Goal: Information Seeking & Learning: Learn about a topic

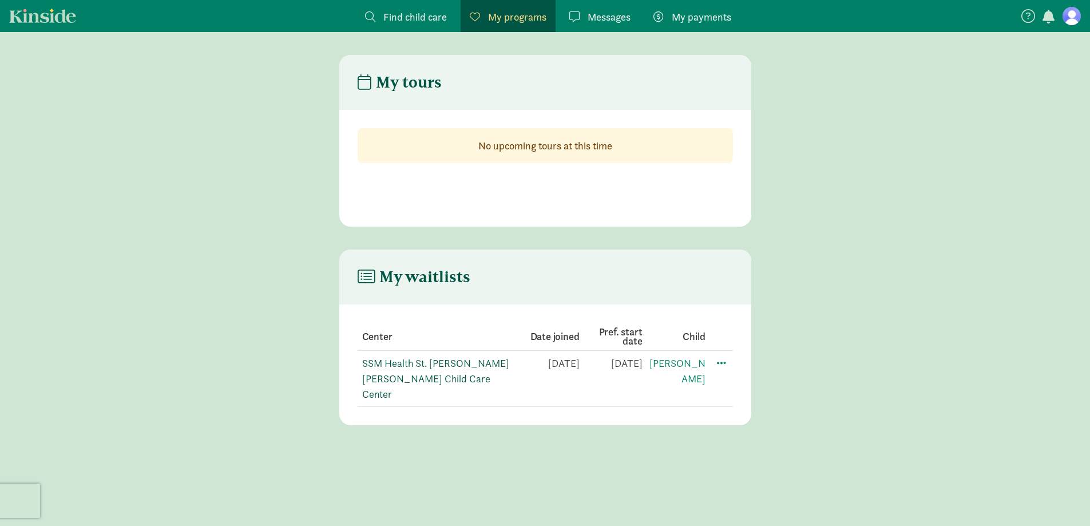
click at [408, 363] on link "SSM Health St. [PERSON_NAME] [PERSON_NAME] Child Care Center" at bounding box center [435, 378] width 147 height 44
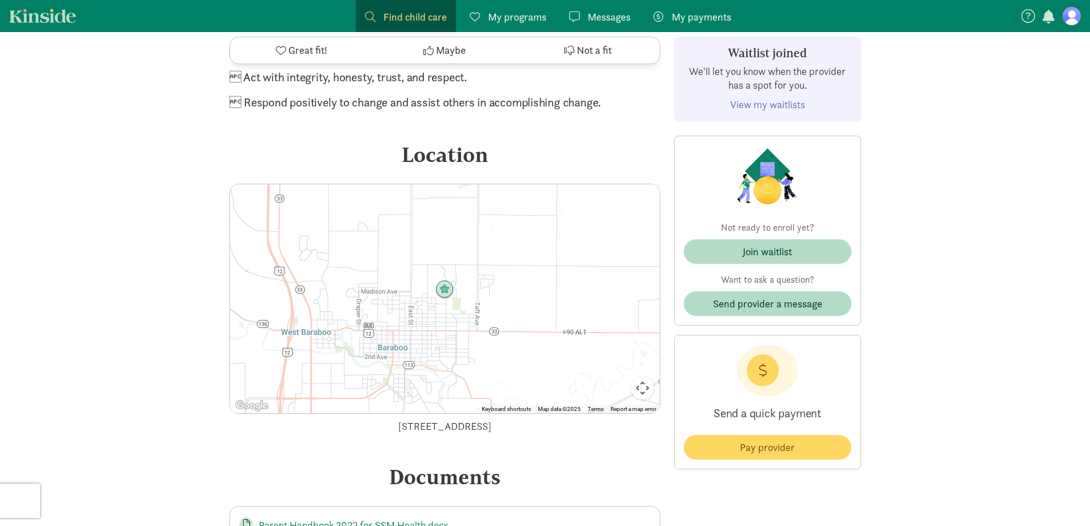
scroll to position [2289, 0]
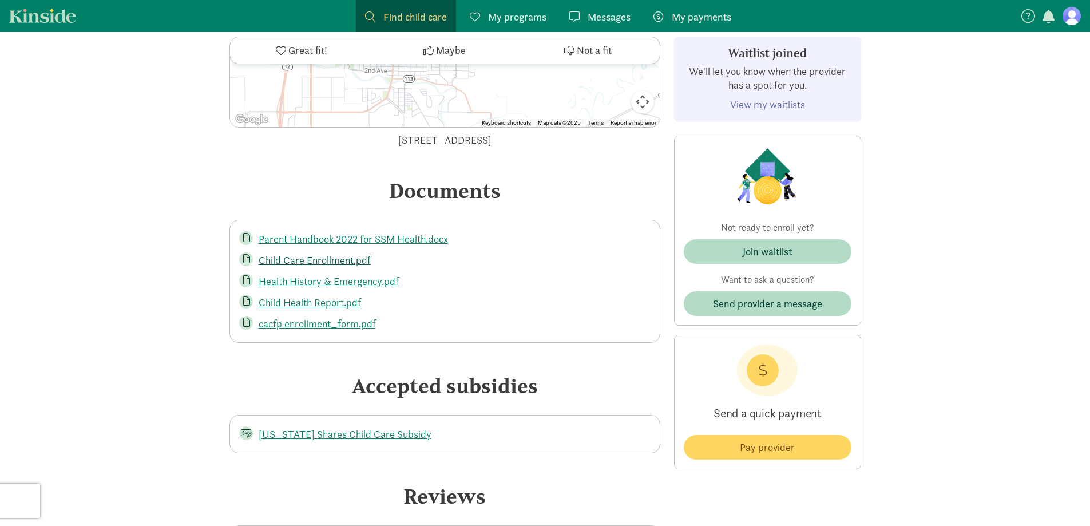
click at [322, 253] on link "Child Care Enrollment.pdf" at bounding box center [315, 259] width 112 height 13
click at [327, 317] on link "cacfp enrollment_form.pdf" at bounding box center [317, 323] width 117 height 13
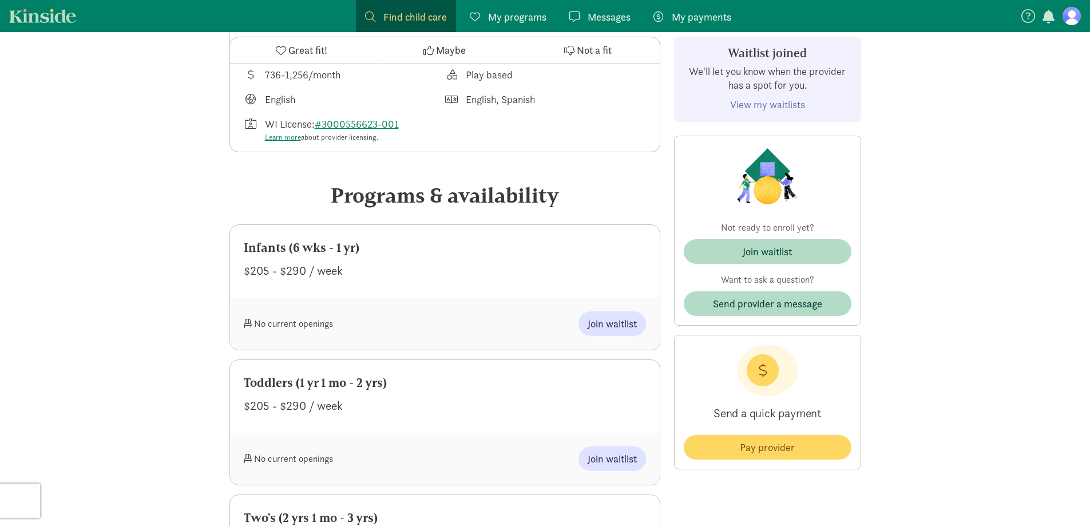
scroll to position [0, 0]
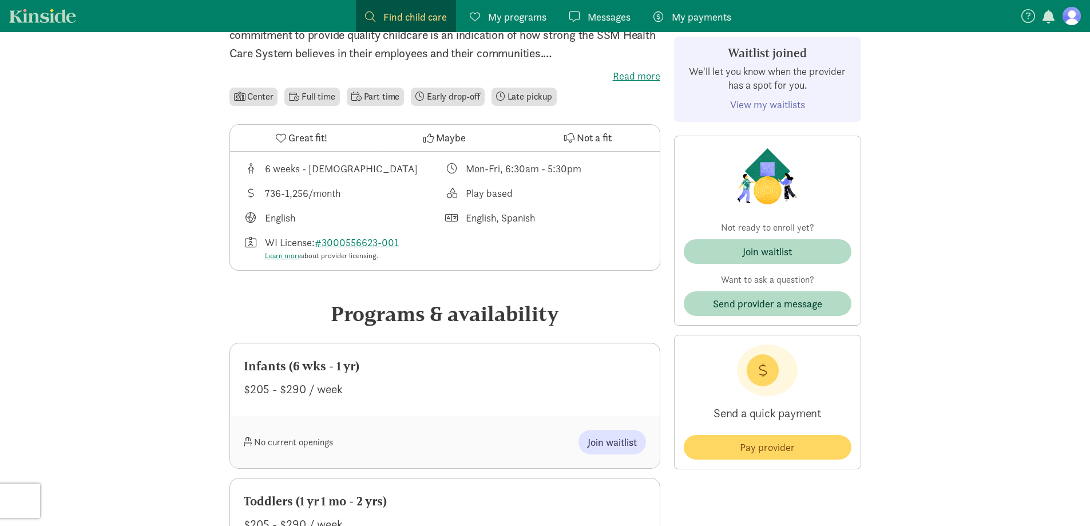
scroll to position [343, 0]
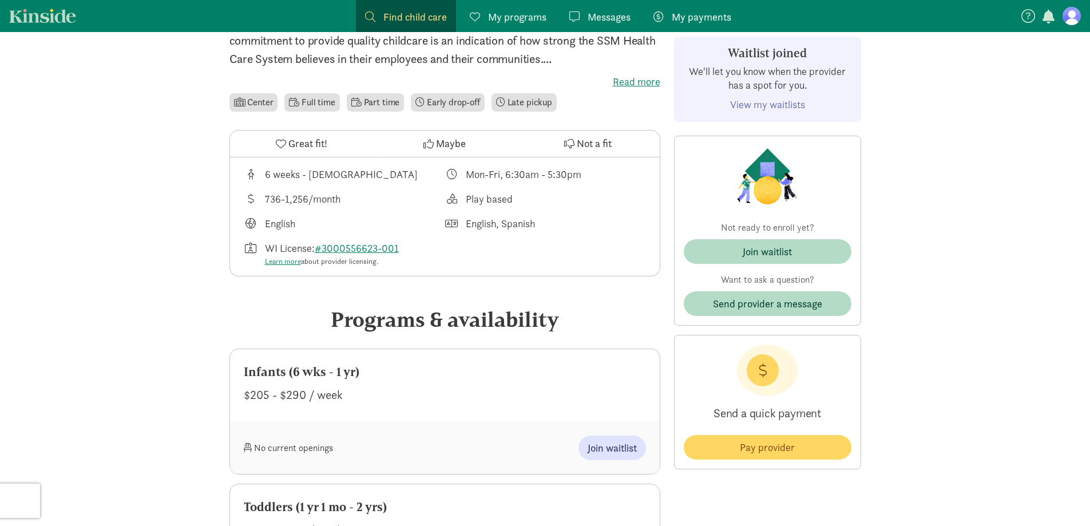
click at [753, 104] on link "View my waitlists" at bounding box center [767, 104] width 75 height 13
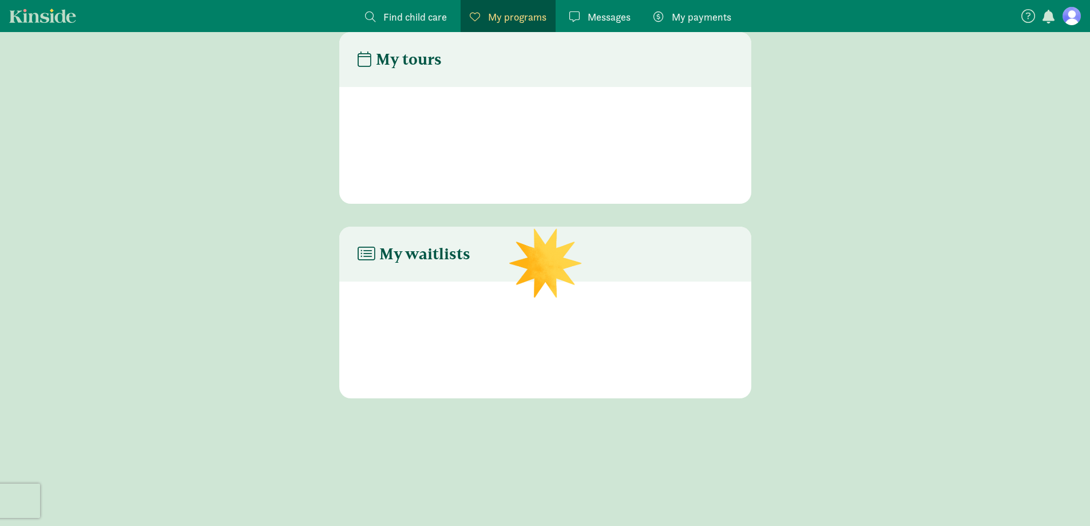
scroll to position [23, 0]
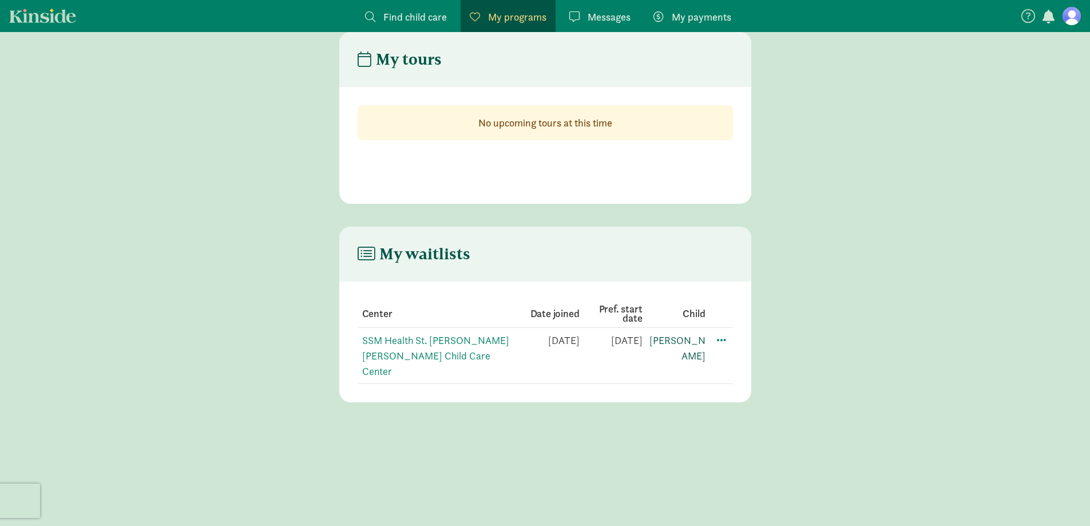
click at [688, 339] on link "Theodore" at bounding box center [677, 348] width 56 height 29
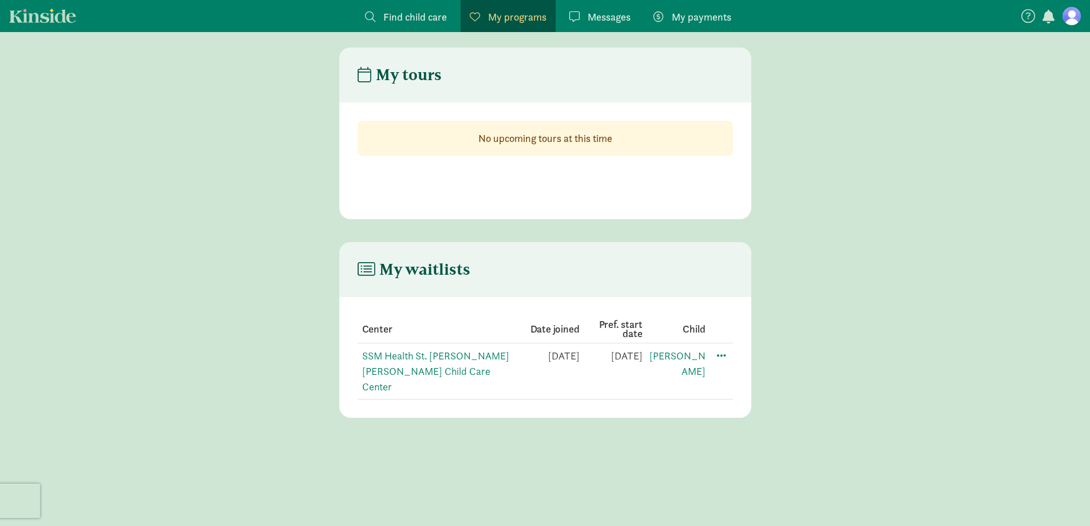
scroll to position [0, 0]
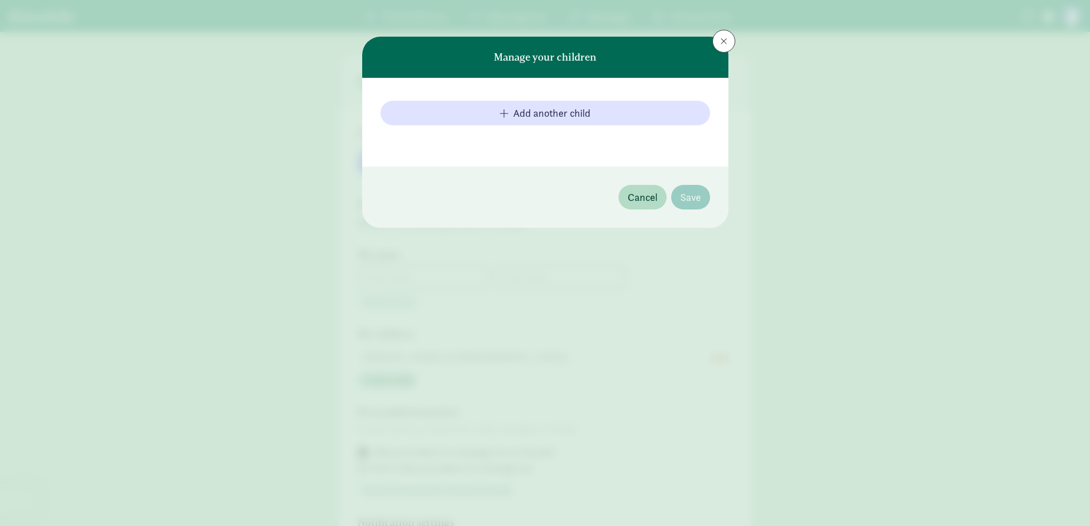
type input "Benjamin"
type input "Longstreet"
type input "2627163891"
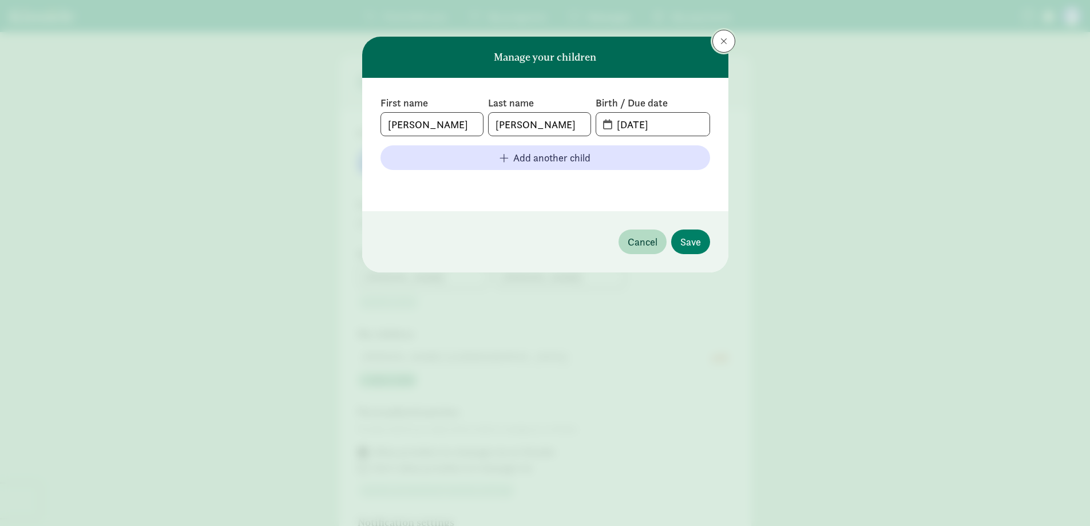
click at [725, 37] on span at bounding box center [723, 41] width 7 height 9
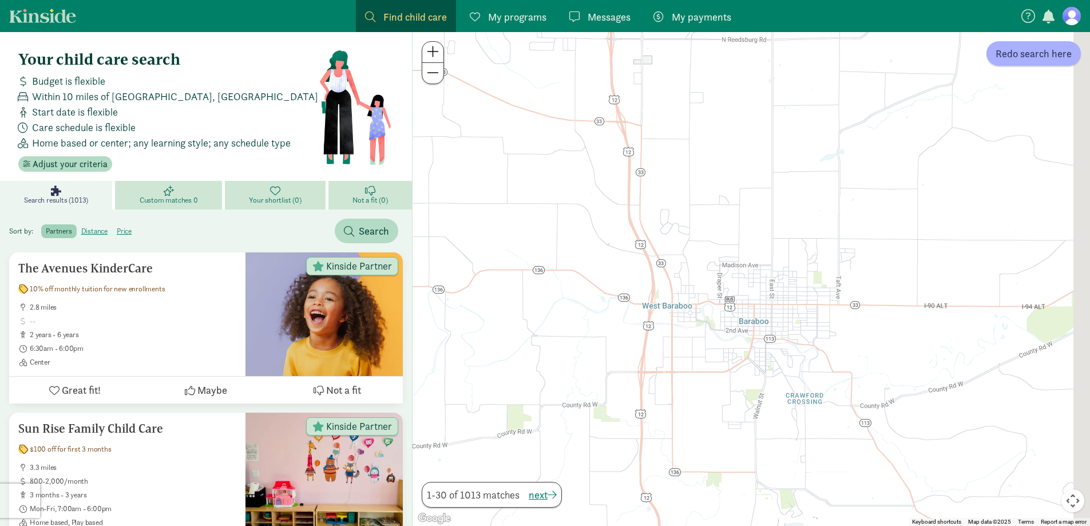
drag, startPoint x: 881, startPoint y: 295, endPoint x: 786, endPoint y: 285, distance: 95.5
click at [786, 285] on div at bounding box center [751, 279] width 677 height 494
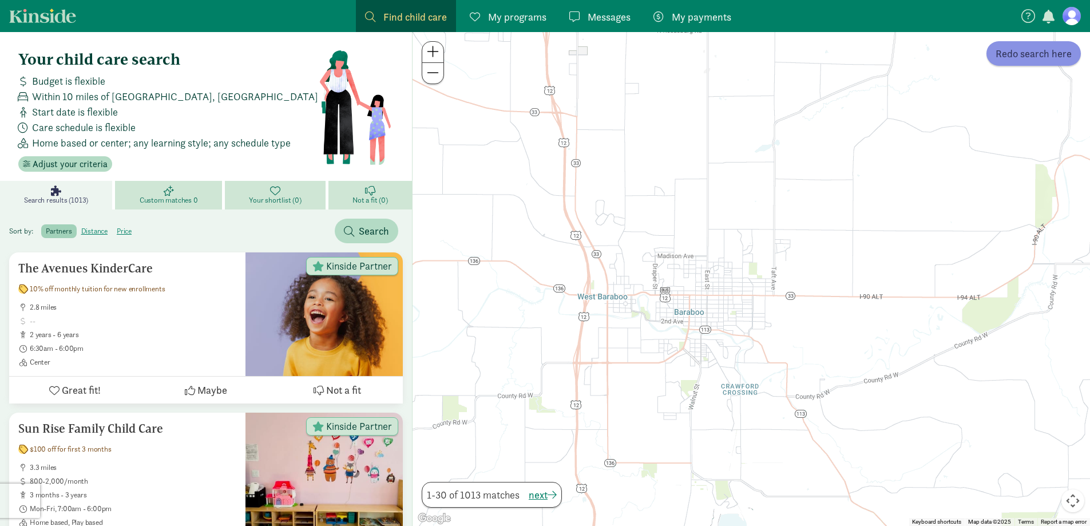
click at [1037, 60] on span "Redo search here" at bounding box center [1034, 53] width 76 height 15
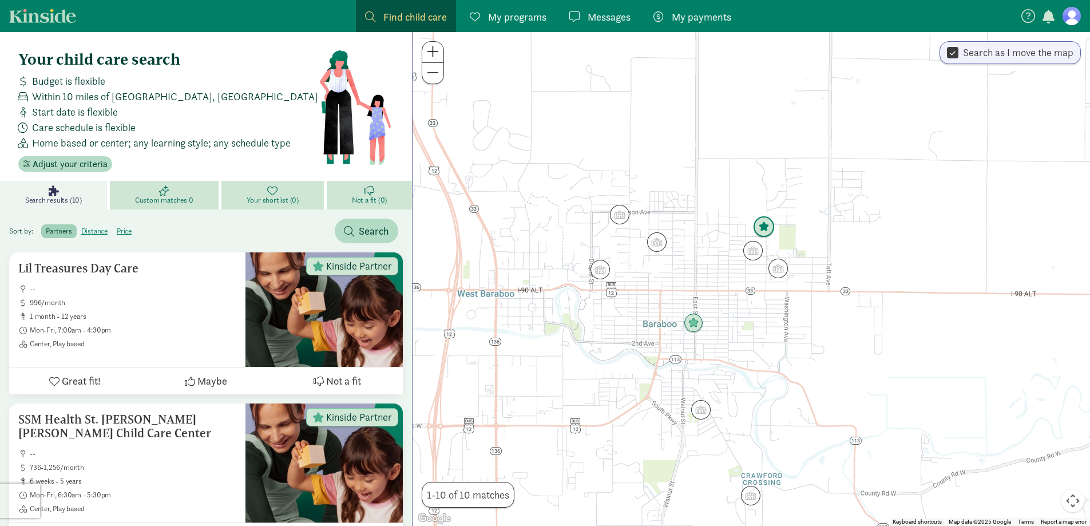
click at [771, 225] on img "Click to see details" at bounding box center [764, 227] width 22 height 22
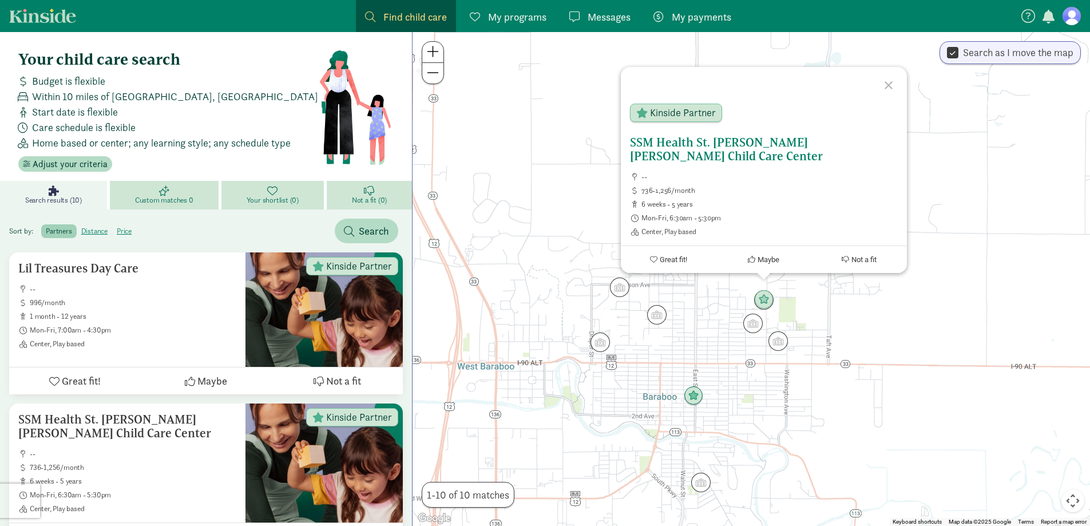
click at [854, 160] on h5 "SSM Health St. [PERSON_NAME] [PERSON_NAME] Child Care Center" at bounding box center [764, 149] width 268 height 27
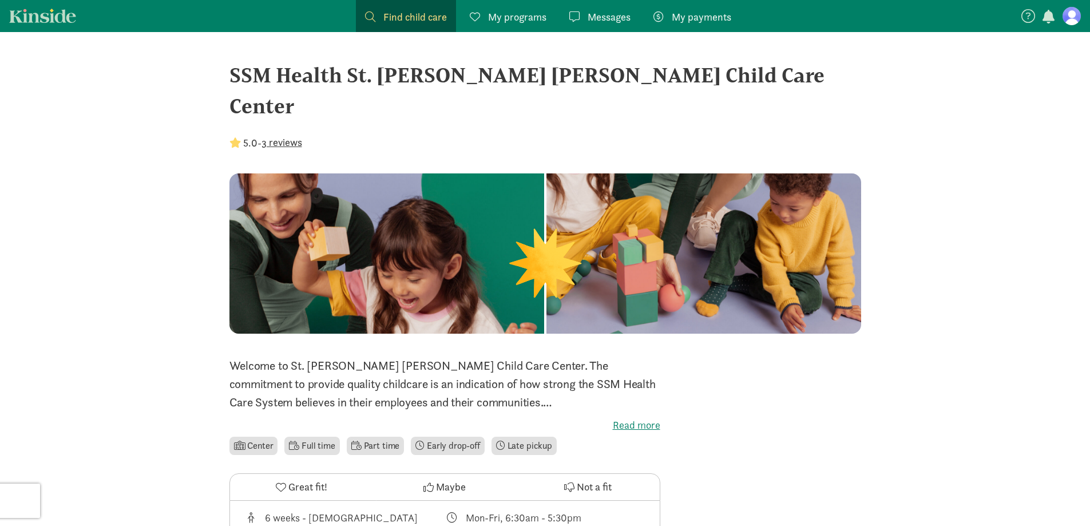
click at [1076, 18] on figure at bounding box center [1071, 16] width 18 height 18
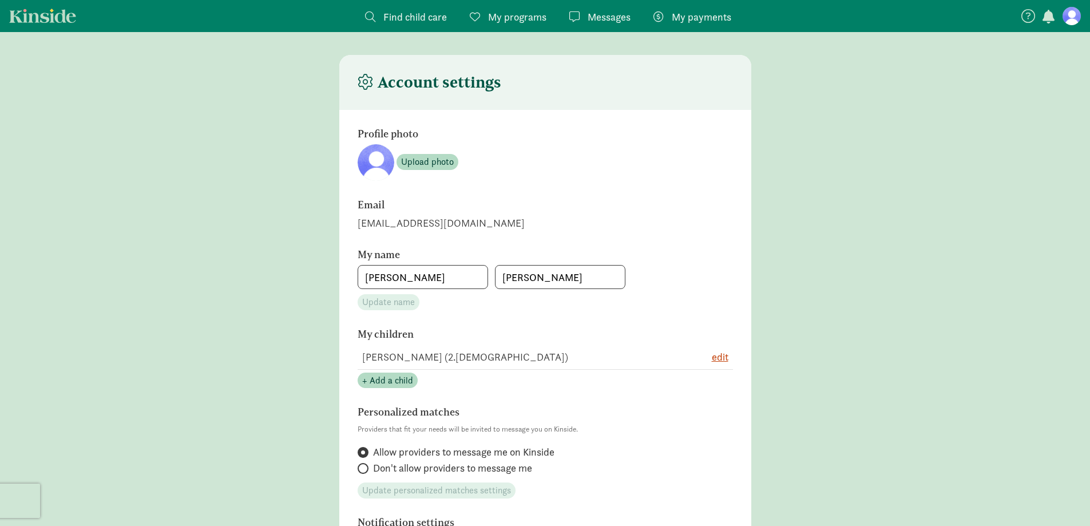
click at [1076, 18] on figure at bounding box center [1071, 16] width 18 height 18
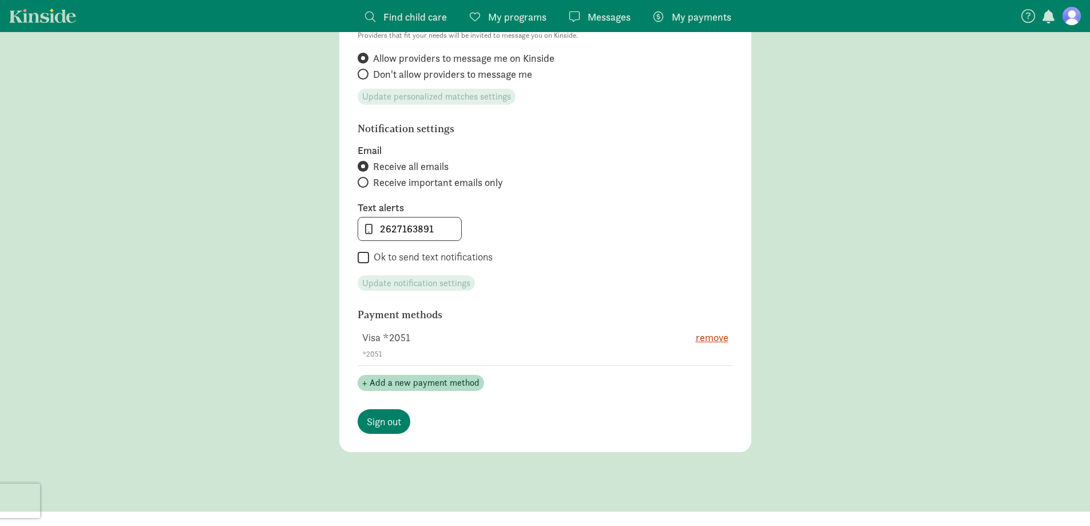
scroll to position [521, 0]
